Goal: Information Seeking & Learning: Learn about a topic

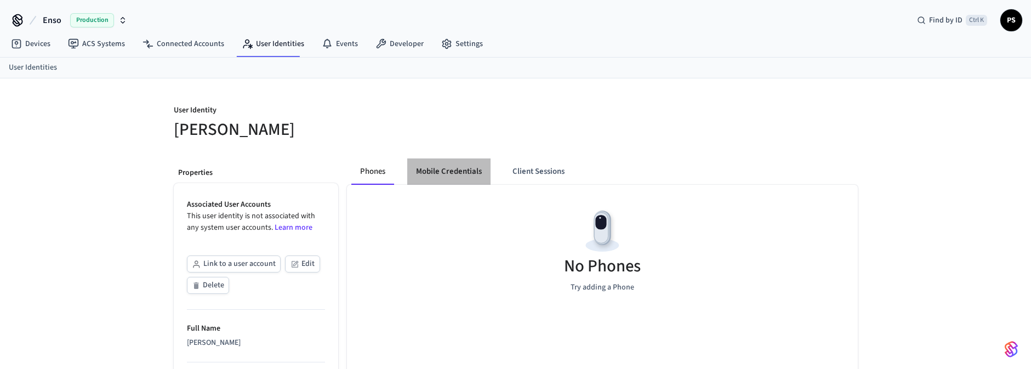
click at [457, 164] on button "Mobile Credentials" at bounding box center [448, 171] width 83 height 26
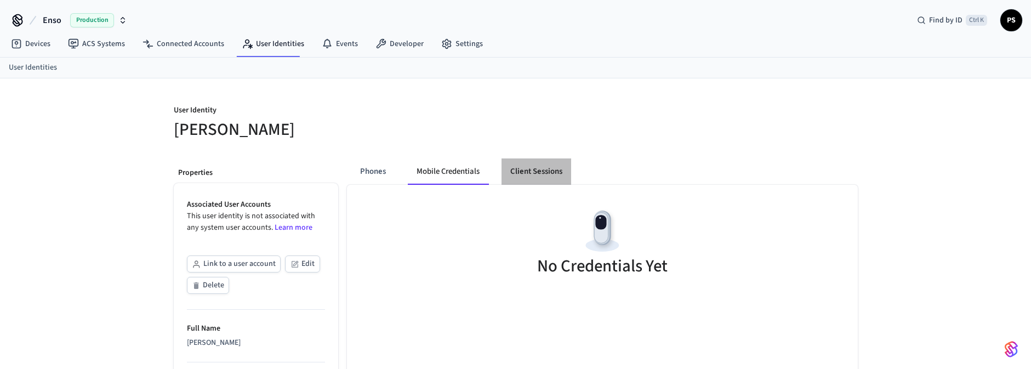
click at [533, 175] on button "Client Sessions" at bounding box center [536, 171] width 70 height 26
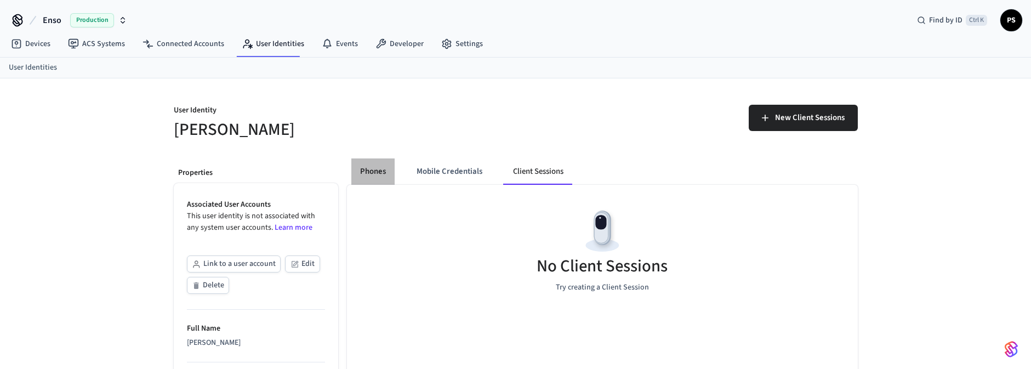
click at [372, 169] on button "Phones" at bounding box center [372, 171] width 43 height 26
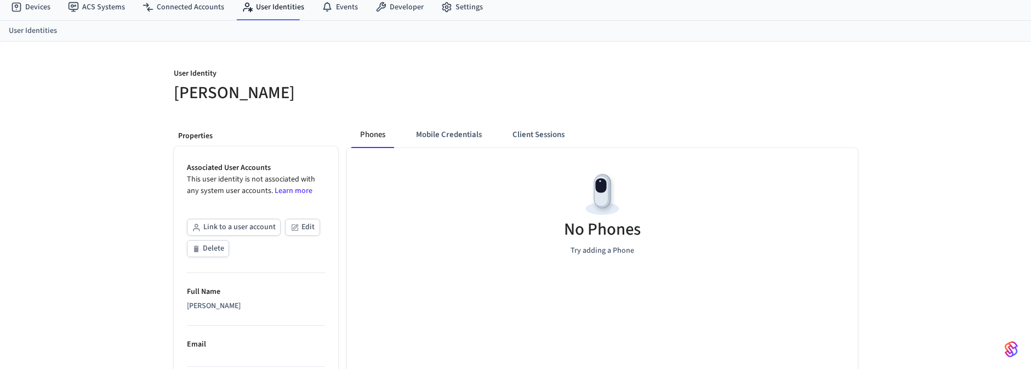
scroll to position [10, 0]
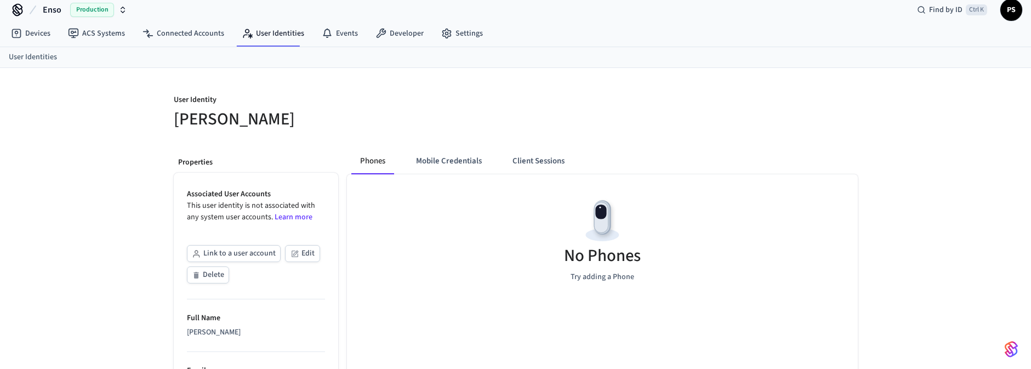
click at [440, 114] on h5 "[PERSON_NAME]" at bounding box center [341, 119] width 335 height 22
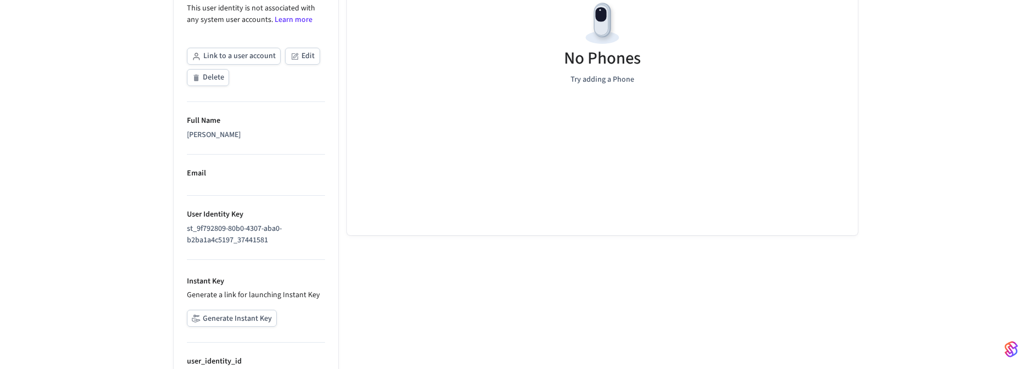
scroll to position [76, 0]
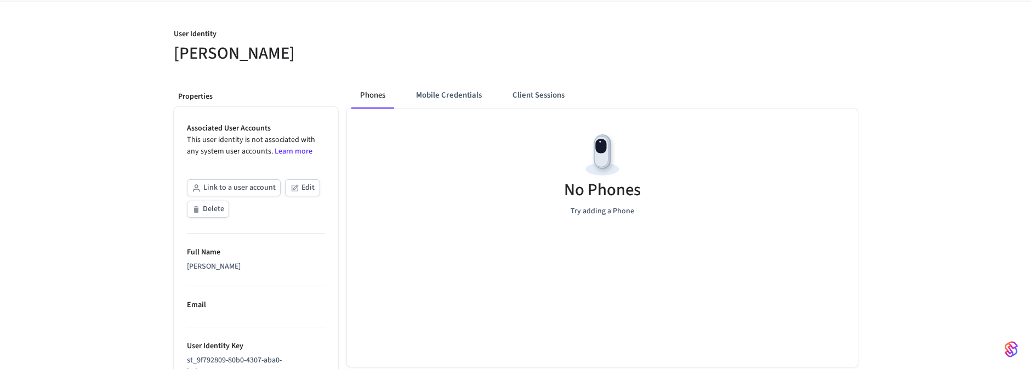
click at [903, 31] on div "User Identity [PERSON_NAME] Properties Associated User Accounts This user ident…" at bounding box center [515, 272] width 1031 height 541
